Goal: Task Accomplishment & Management: Use online tool/utility

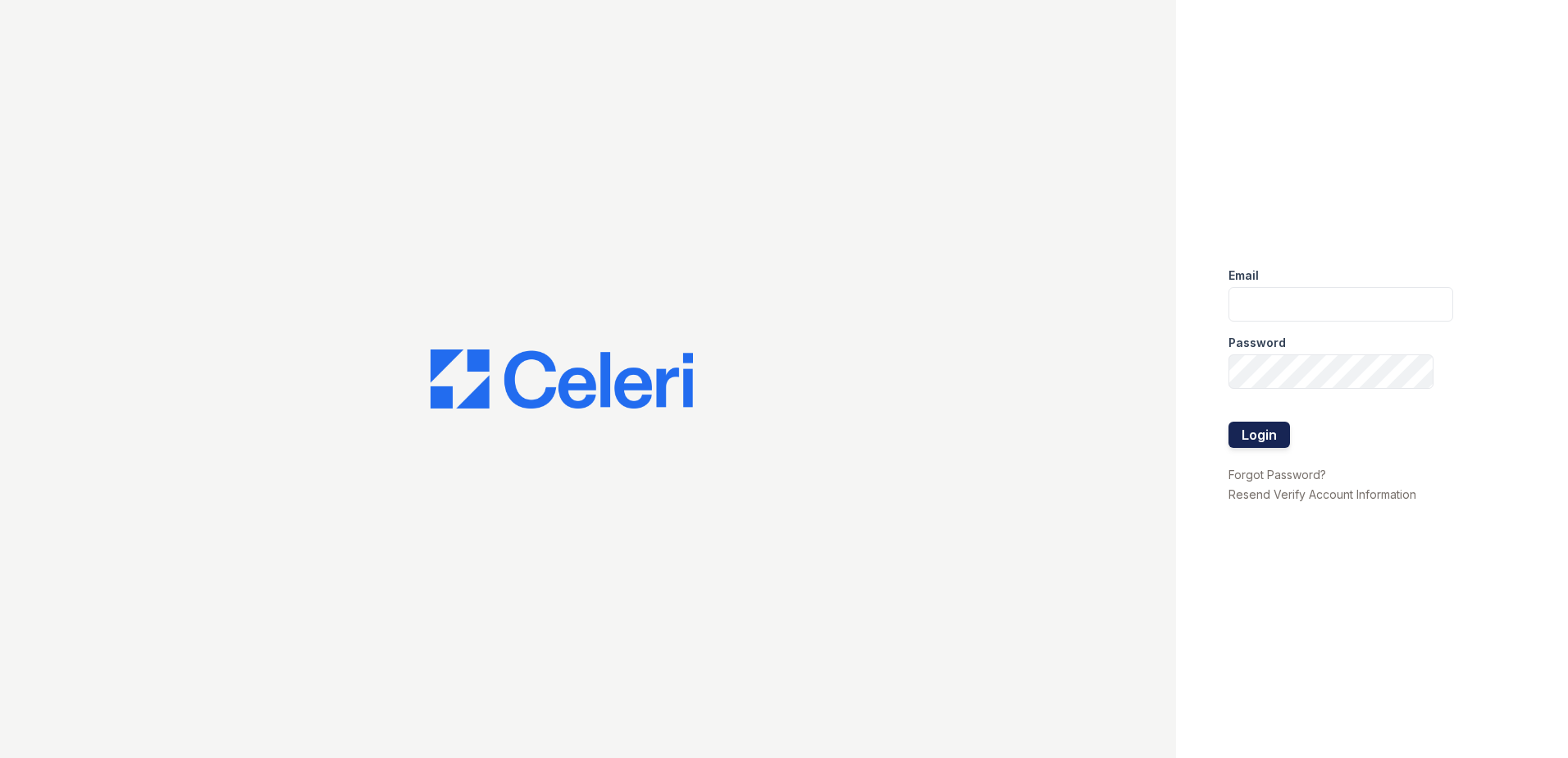
type input "tlambouths@trinity-pm.com"
click at [1253, 447] on button "Login" at bounding box center [1259, 435] width 61 height 26
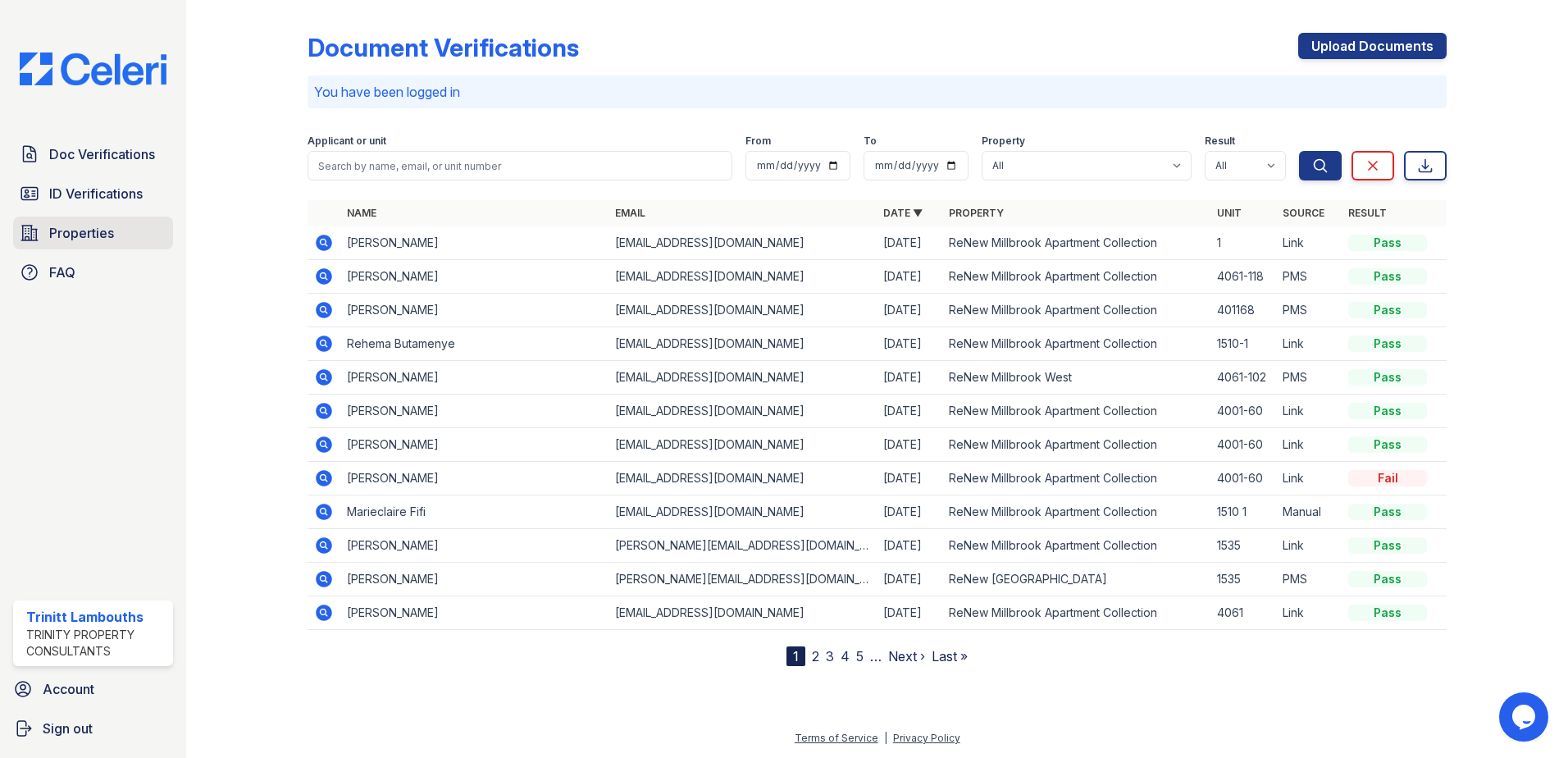
click at [141, 231] on link "Properties" at bounding box center [93, 233] width 160 height 32
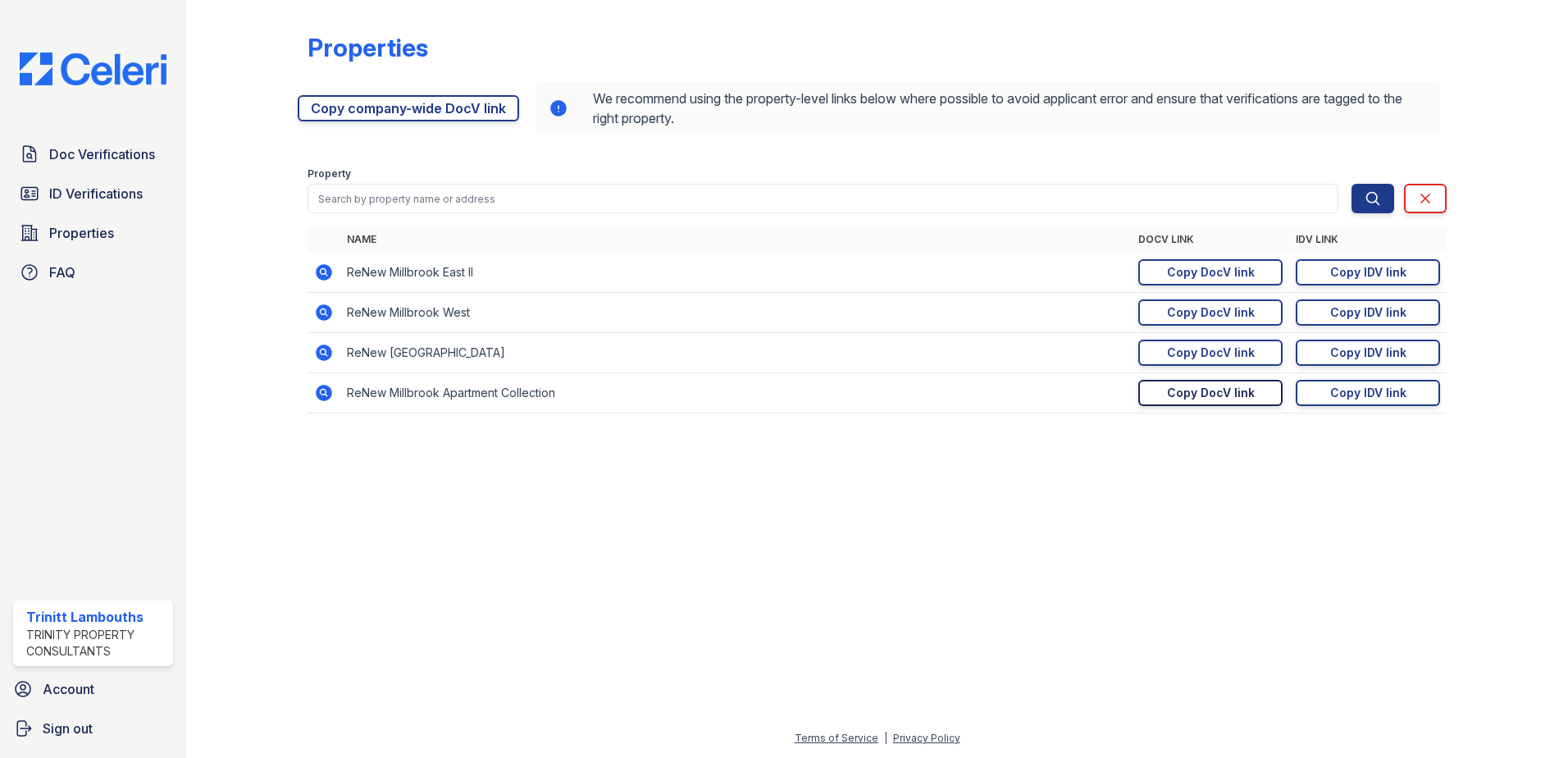
click at [1166, 389] on link "Copy DocV link Copy link" at bounding box center [1210, 393] width 144 height 26
click at [60, 150] on span "Doc Verifications" at bounding box center [102, 154] width 106 height 19
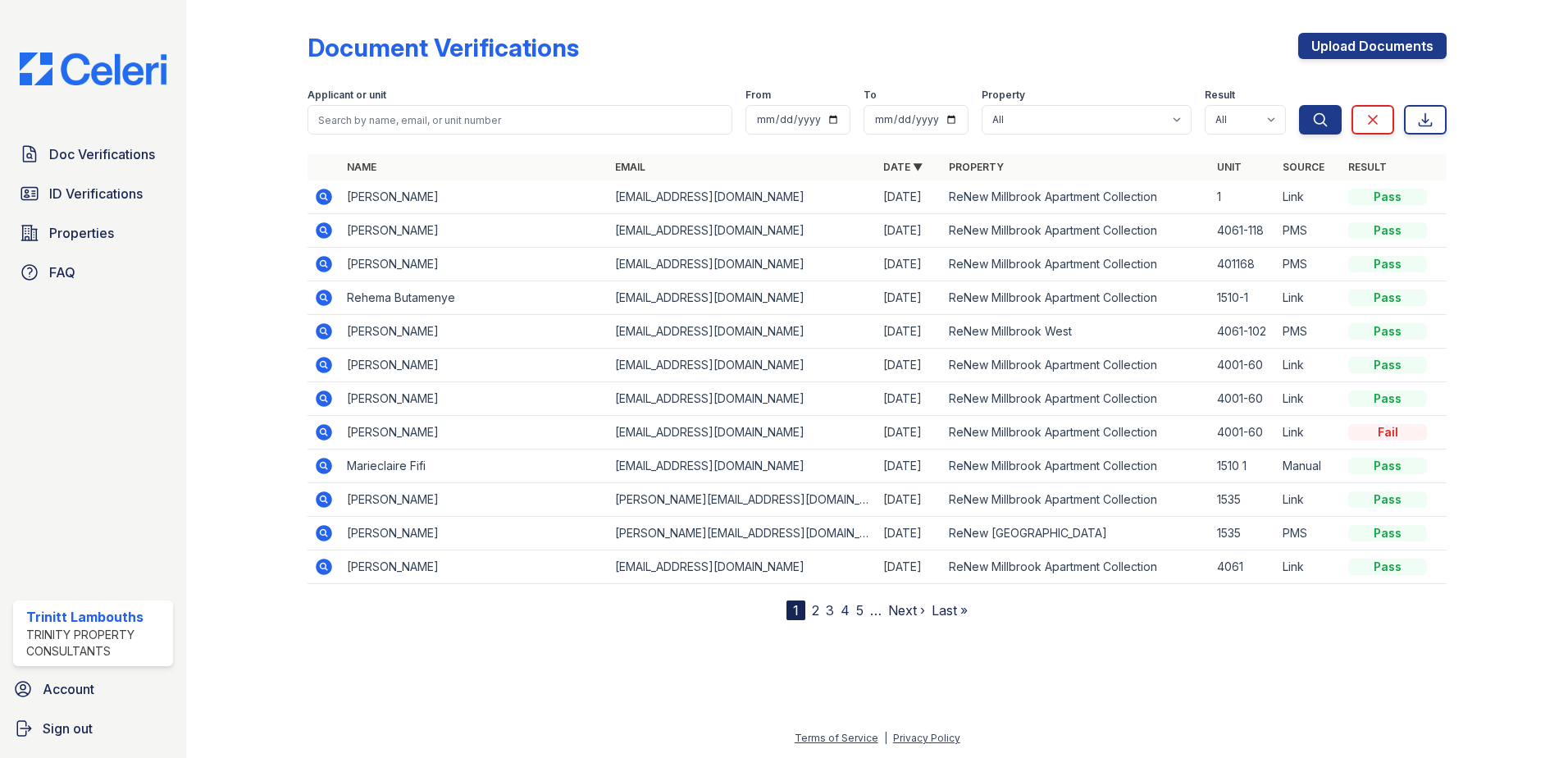
click at [383, 104] on div "Applicant or unit" at bounding box center [520, 97] width 425 height 17
click at [374, 111] on input "search" at bounding box center [520, 120] width 425 height 30
type input "[PERSON_NAME]"
click at [1298, 105] on button "Search" at bounding box center [1320, 120] width 43 height 30
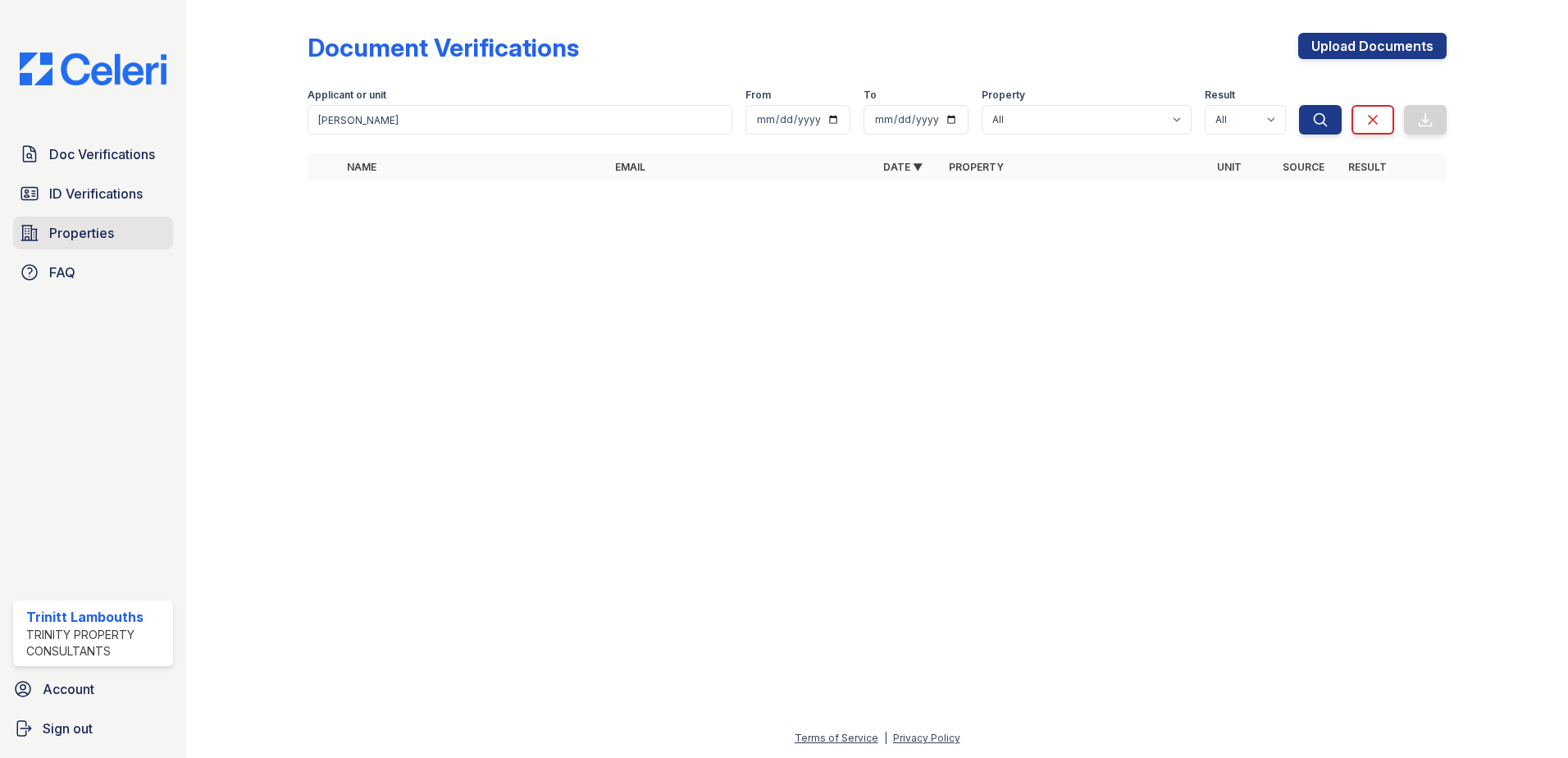
click at [85, 232] on span "Properties" at bounding box center [82, 233] width 65 height 19
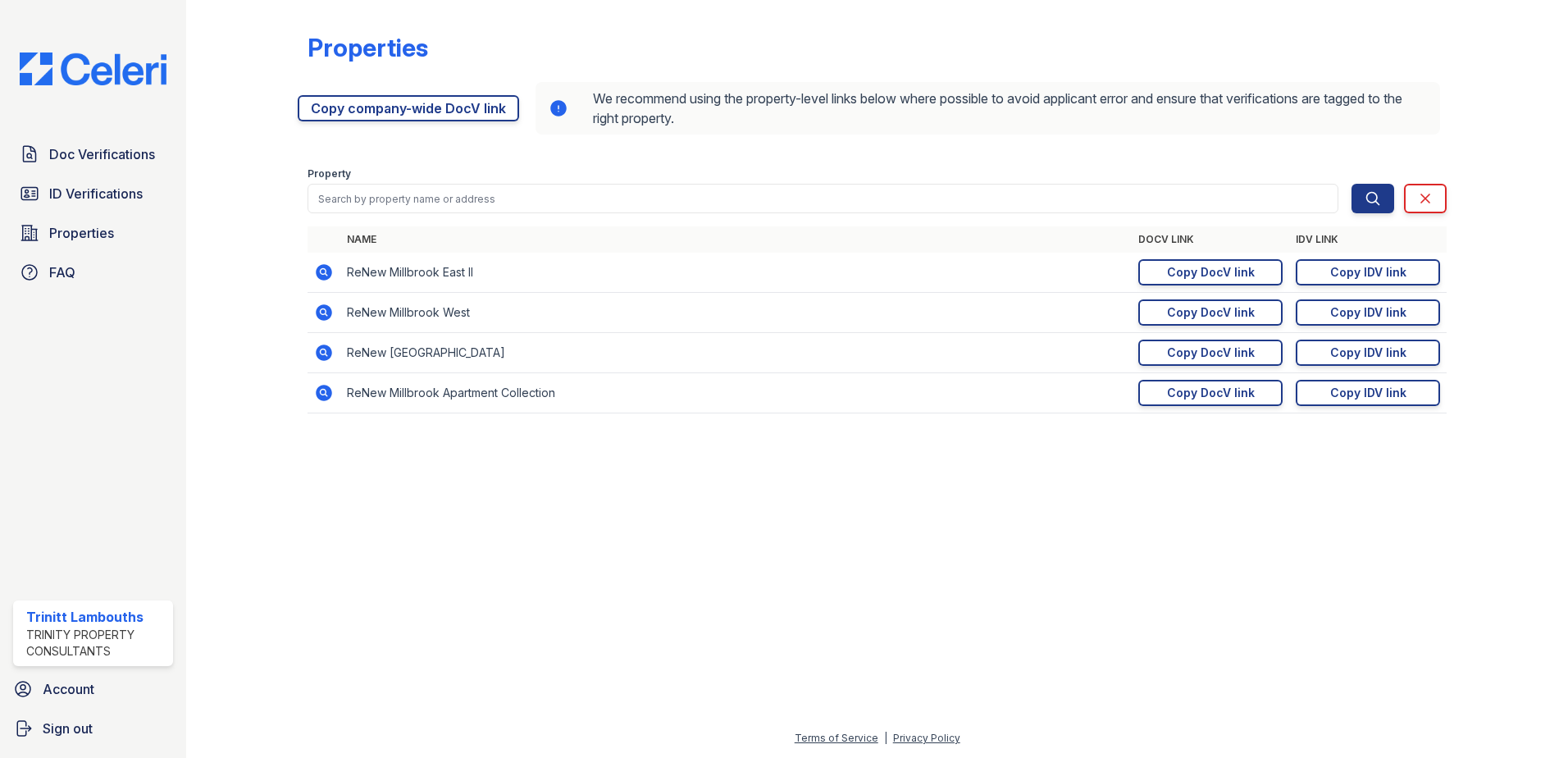
click at [1355, 397] on div "Copy IDV link" at bounding box center [1368, 393] width 76 height 17
click at [1207, 401] on link "Copy DocV link Copy link" at bounding box center [1210, 393] width 144 height 26
click at [91, 191] on span "ID Verifications" at bounding box center [95, 193] width 94 height 19
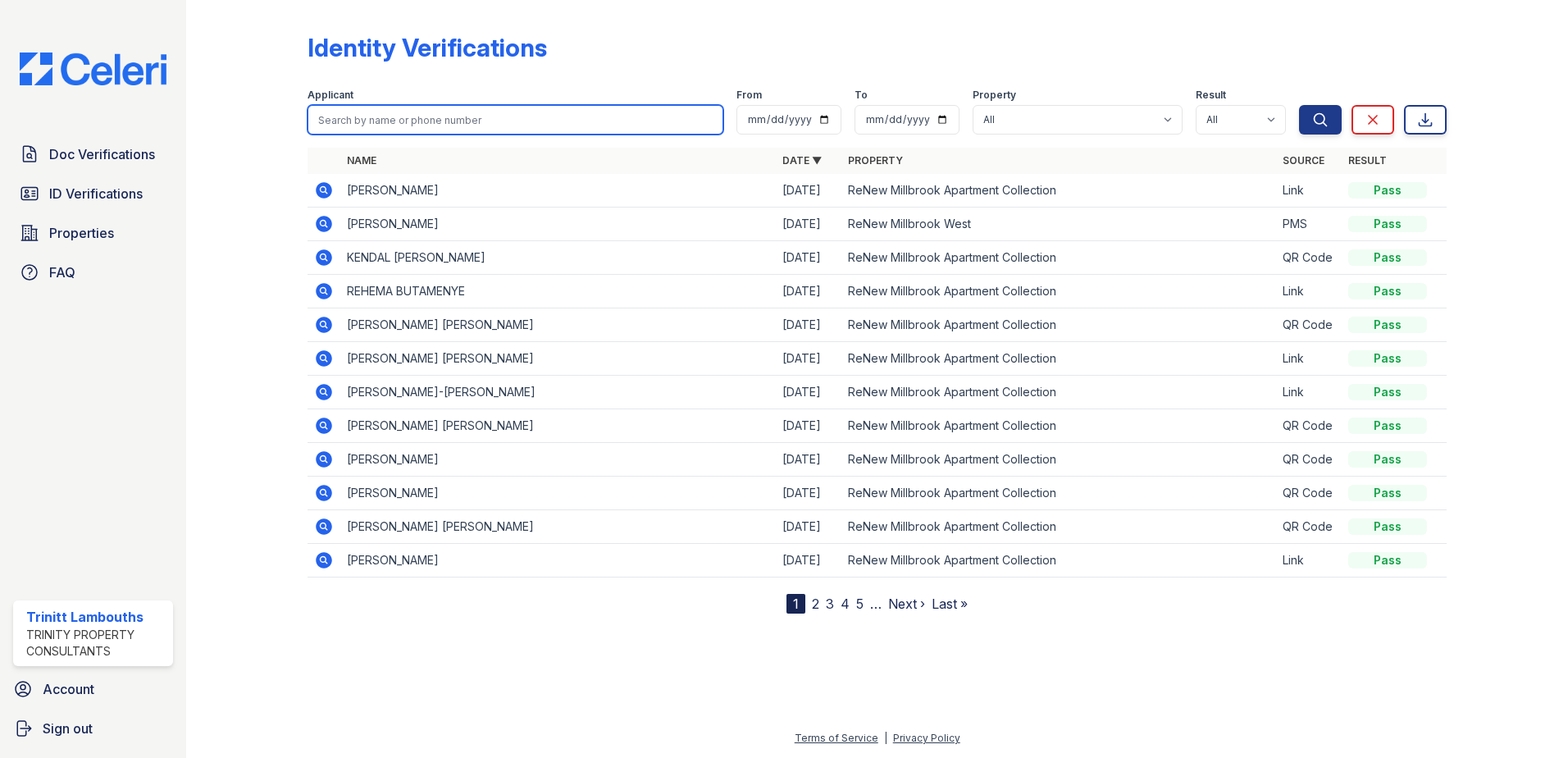
click at [360, 118] on input "search" at bounding box center [515, 120] width 416 height 30
type input "[PERSON_NAME]"
click at [1298, 105] on button "Search" at bounding box center [1320, 120] width 43 height 30
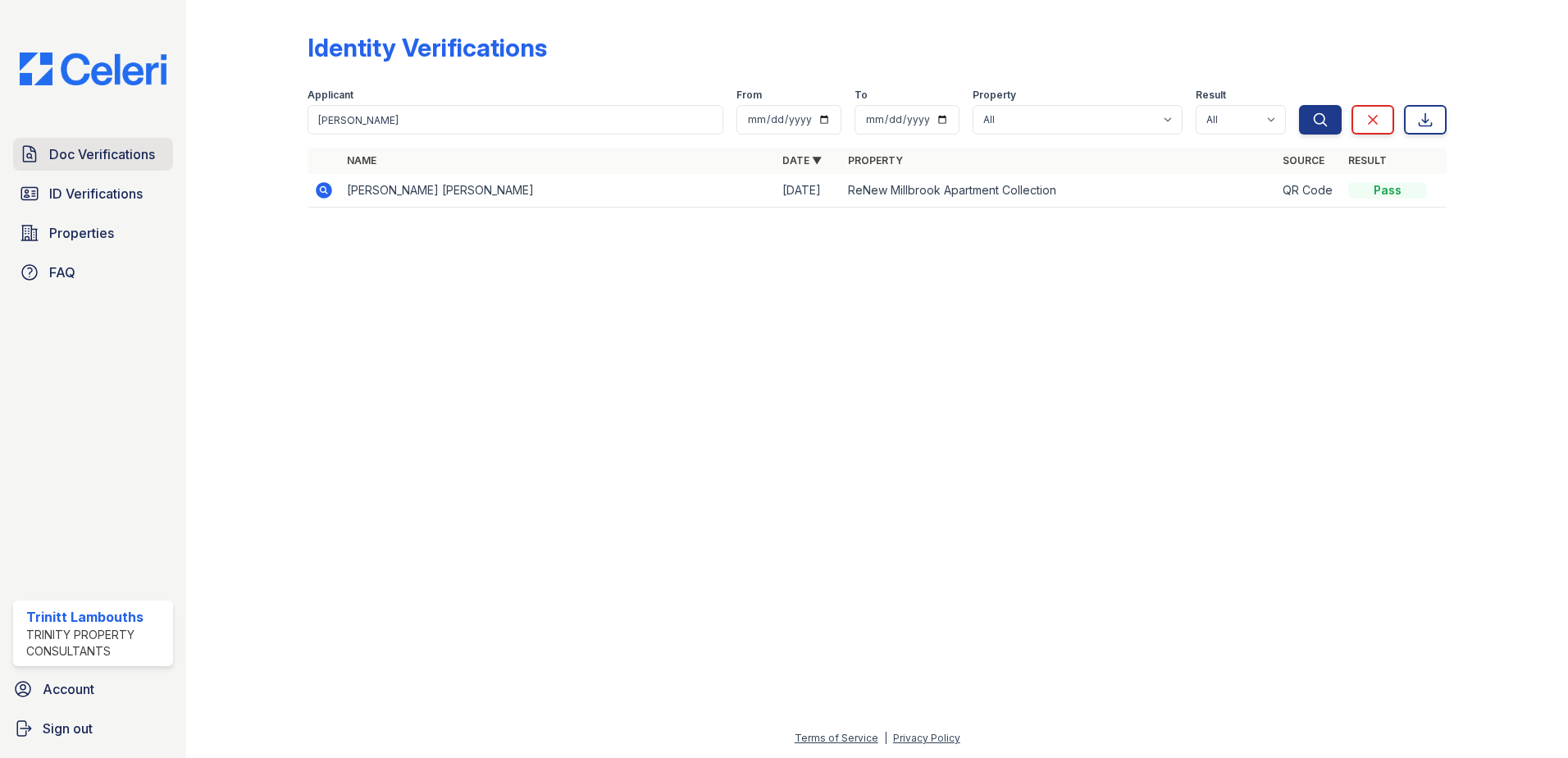
click at [118, 154] on span "Doc Verifications" at bounding box center [102, 154] width 106 height 19
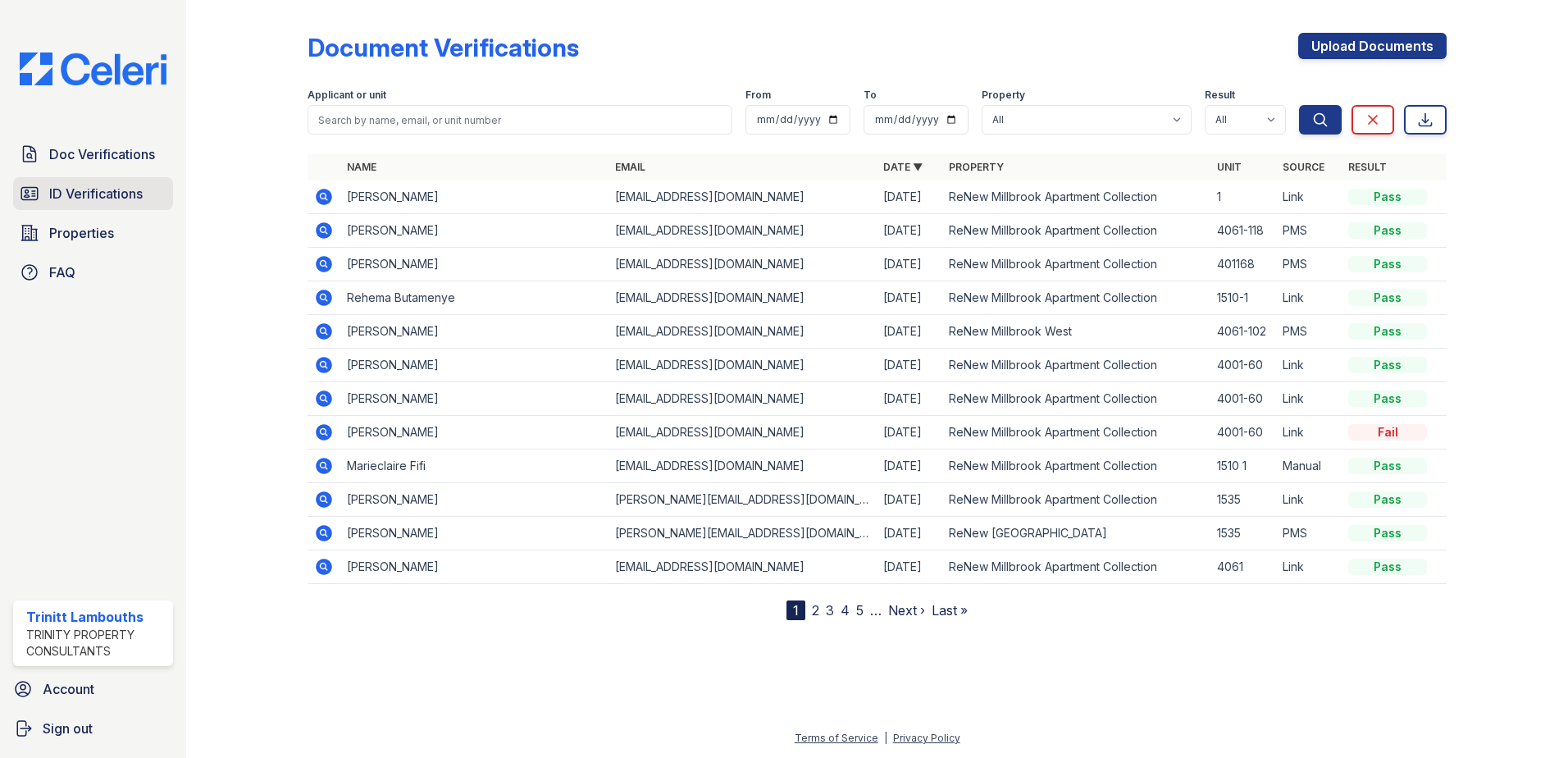
click at [136, 197] on span "ID Verifications" at bounding box center [95, 193] width 94 height 19
